Goal: Use online tool/utility: Utilize a website feature to perform a specific function

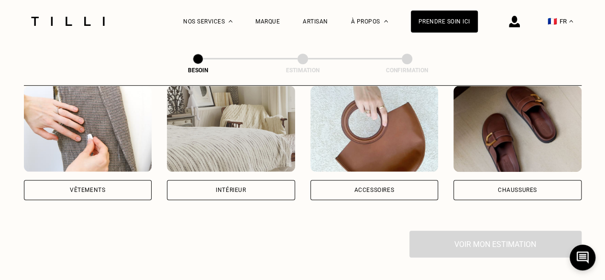
scroll to position [144, 0]
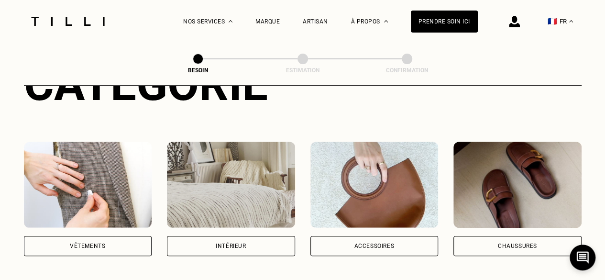
click at [119, 240] on div "Vêtements" at bounding box center [88, 246] width 128 height 20
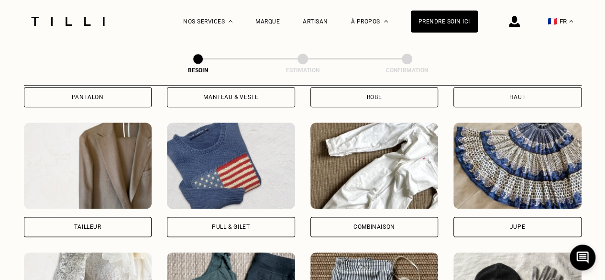
scroll to position [456, 0]
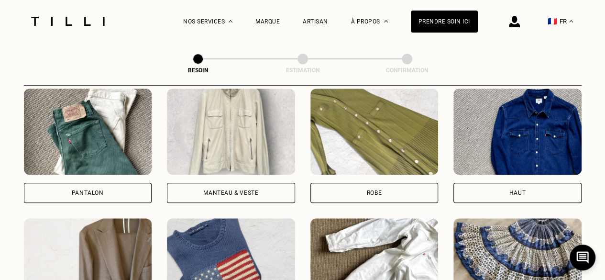
click at [471, 183] on div "Haut" at bounding box center [518, 193] width 128 height 20
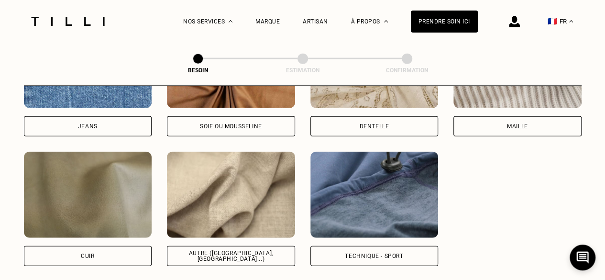
scroll to position [1120, 0]
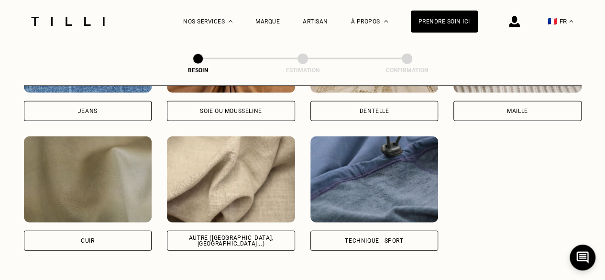
click at [202, 236] on div "Autre ([GEOGRAPHIC_DATA], [GEOGRAPHIC_DATA]...)" at bounding box center [231, 241] width 128 height 20
select select "FR"
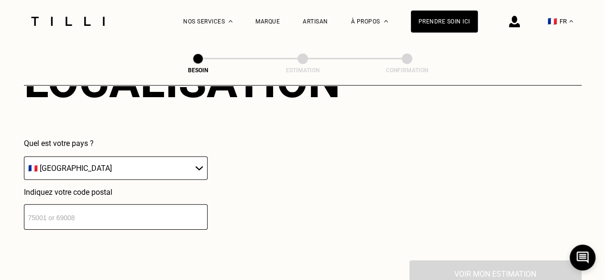
scroll to position [1381, 0]
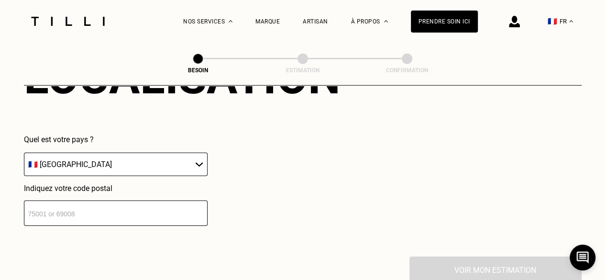
click at [154, 205] on input "number" at bounding box center [116, 212] width 184 height 25
type input "75012"
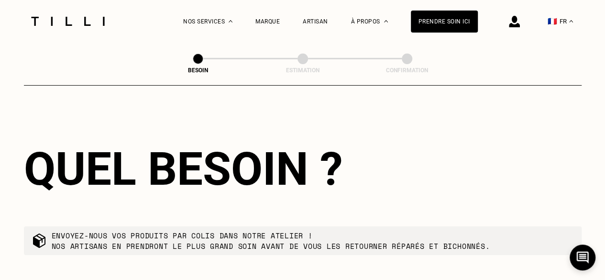
scroll to position [1618, 0]
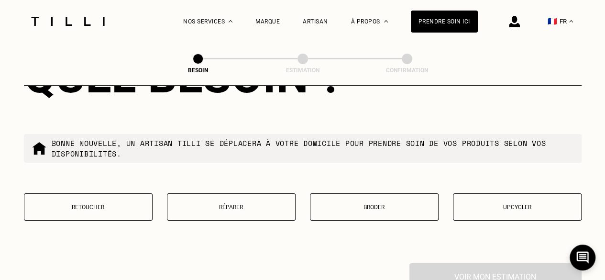
click at [120, 204] on p "Retoucher" at bounding box center [88, 207] width 118 height 7
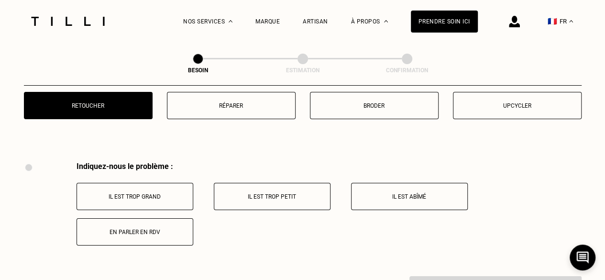
scroll to position [1700, 0]
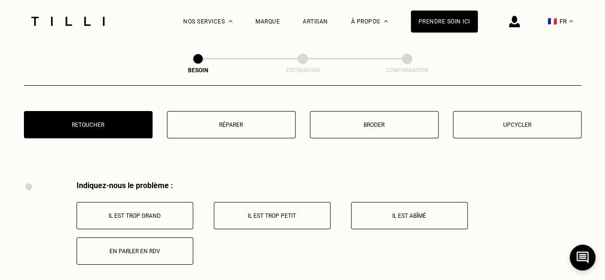
click at [438, 212] on p "Il est abîmé" at bounding box center [409, 215] width 106 height 7
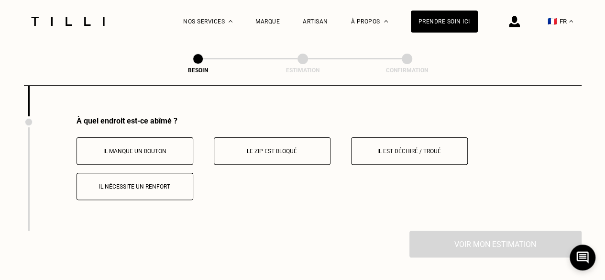
scroll to position [1883, 0]
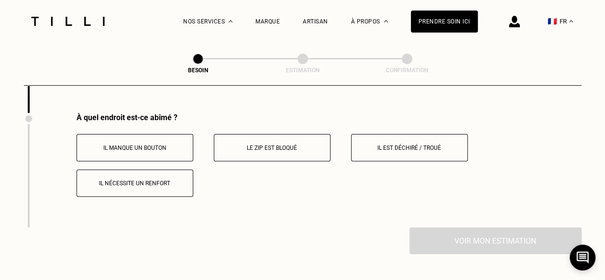
click at [372, 145] on p "Il est déchiré / troué" at bounding box center [409, 147] width 106 height 7
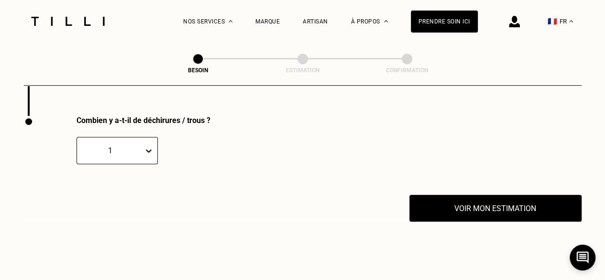
scroll to position [1997, 0]
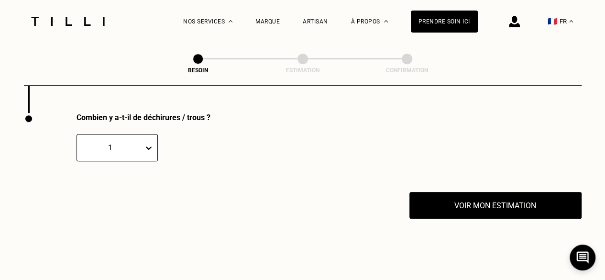
click at [143, 143] on div "1" at bounding box center [117, 147] width 81 height 27
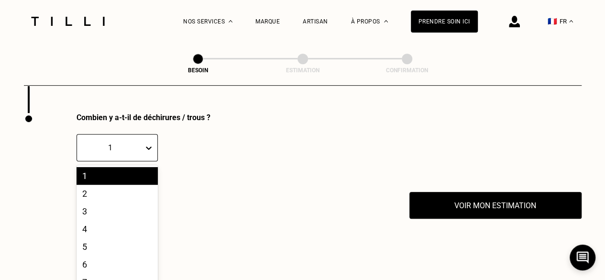
scroll to position [2024, 0]
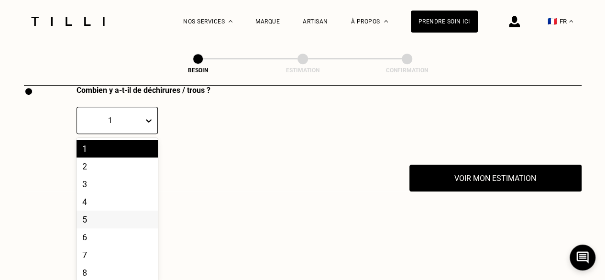
click at [126, 220] on div "5" at bounding box center [117, 220] width 81 height 18
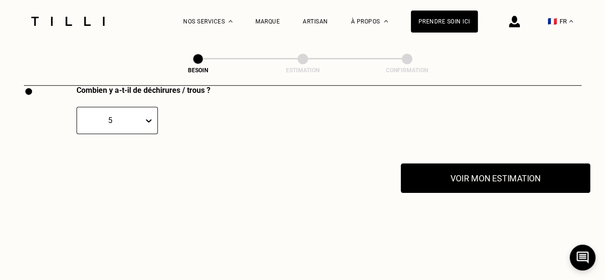
click at [457, 163] on button "Voir mon estimation" at bounding box center [495, 178] width 189 height 30
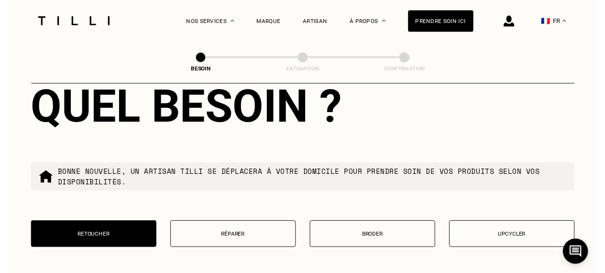
scroll to position [1641, 0]
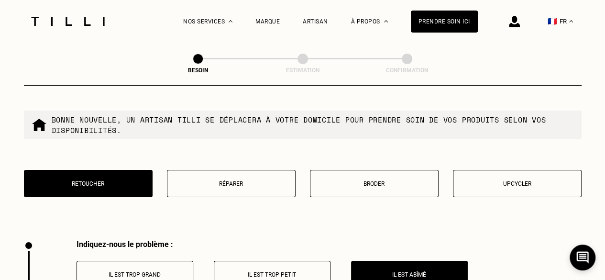
click at [527, 182] on button "Upcycler" at bounding box center [517, 183] width 129 height 27
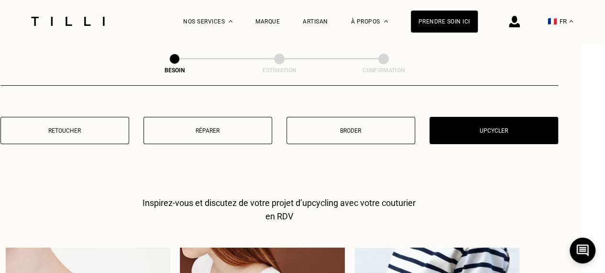
scroll to position [1673, 23]
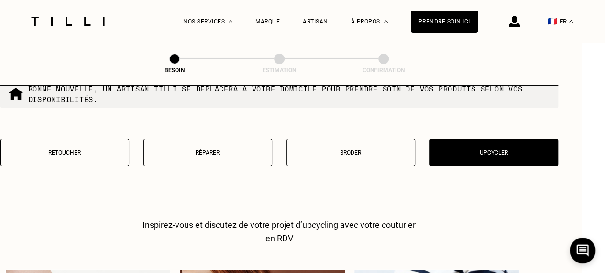
click at [371, 149] on p "Broder" at bounding box center [351, 152] width 118 height 7
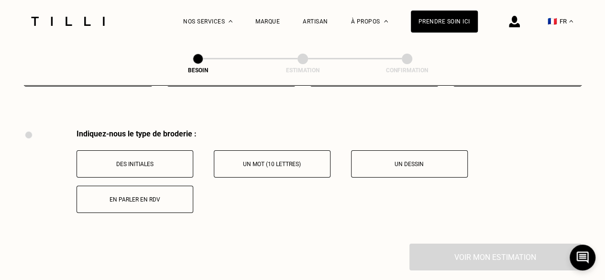
scroll to position [1704, 0]
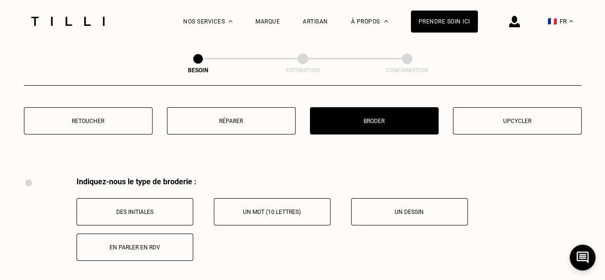
click at [199, 118] on p "Réparer" at bounding box center [231, 121] width 118 height 7
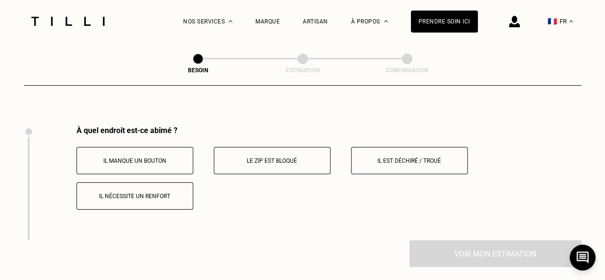
scroll to position [1720, 0]
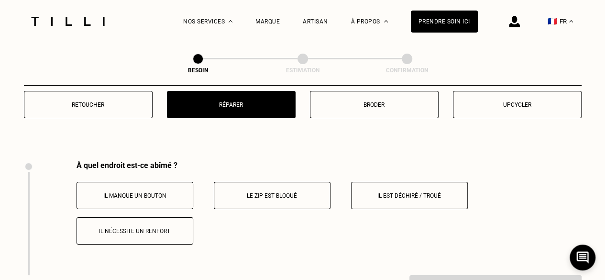
click at [399, 196] on button "Il est déchiré / troué" at bounding box center [409, 195] width 117 height 27
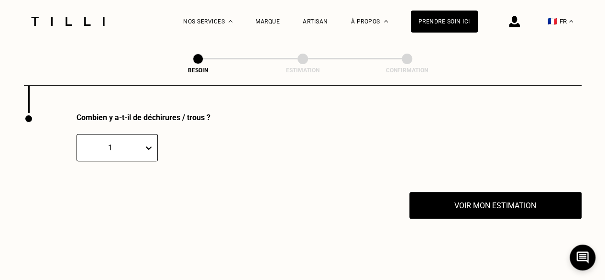
click at [119, 141] on div "1" at bounding box center [117, 147] width 81 height 27
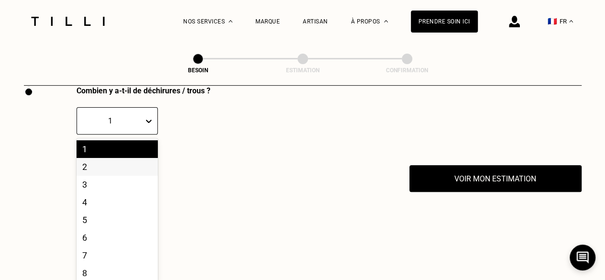
scroll to position [1910, 0]
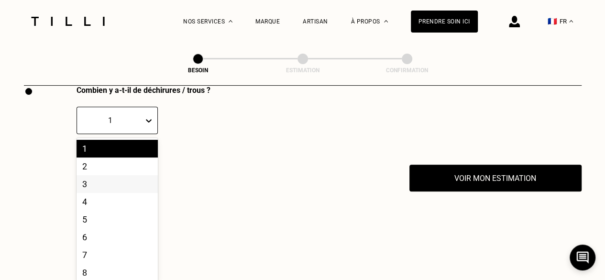
click at [127, 175] on div "3" at bounding box center [117, 184] width 81 height 18
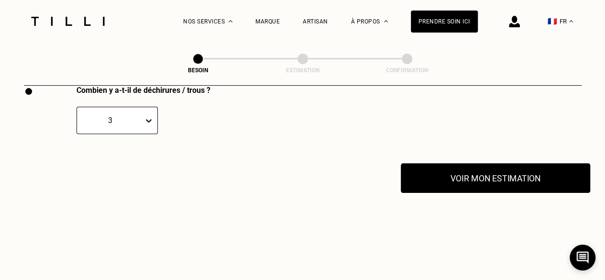
click at [477, 165] on button "Voir mon estimation" at bounding box center [495, 178] width 189 height 30
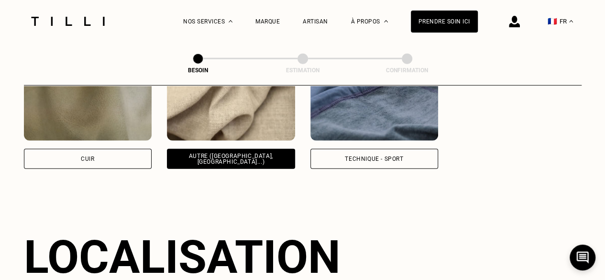
scroll to position [1047, 0]
